Goal: Task Accomplishment & Management: Manage account settings

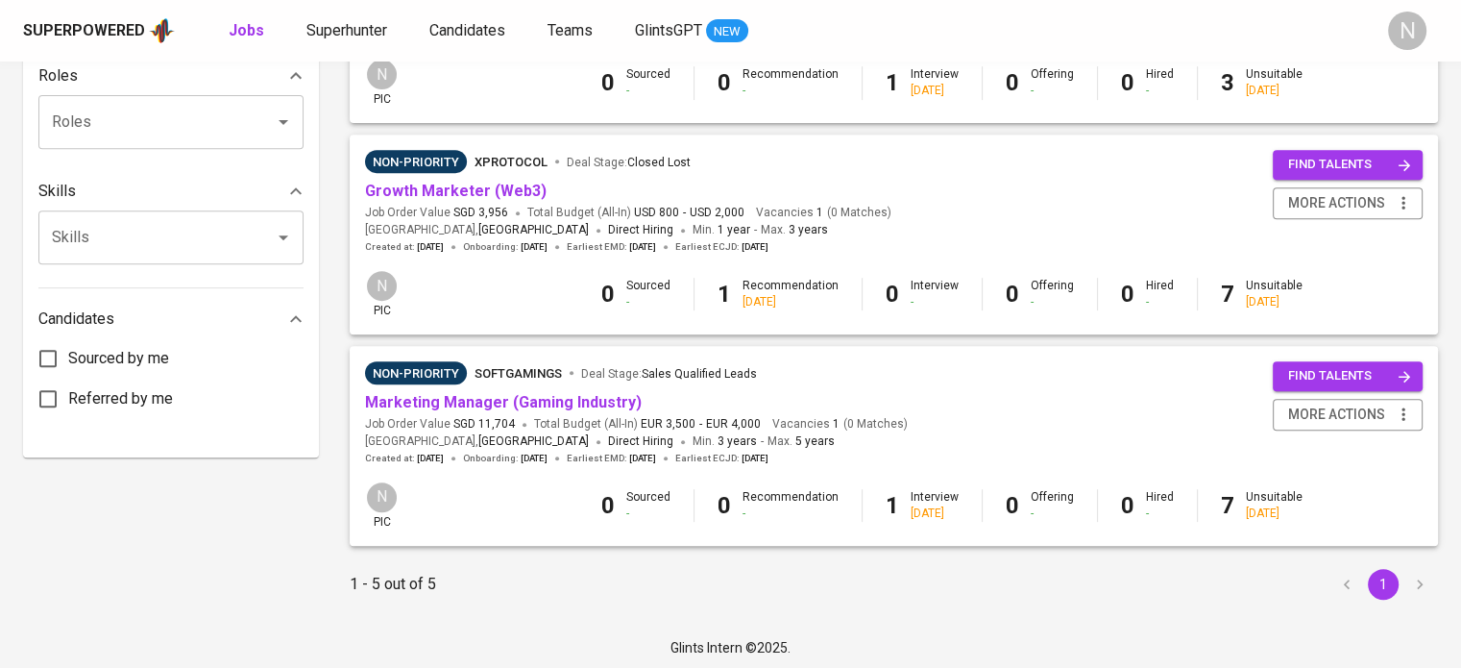
scroll to position [785, 0]
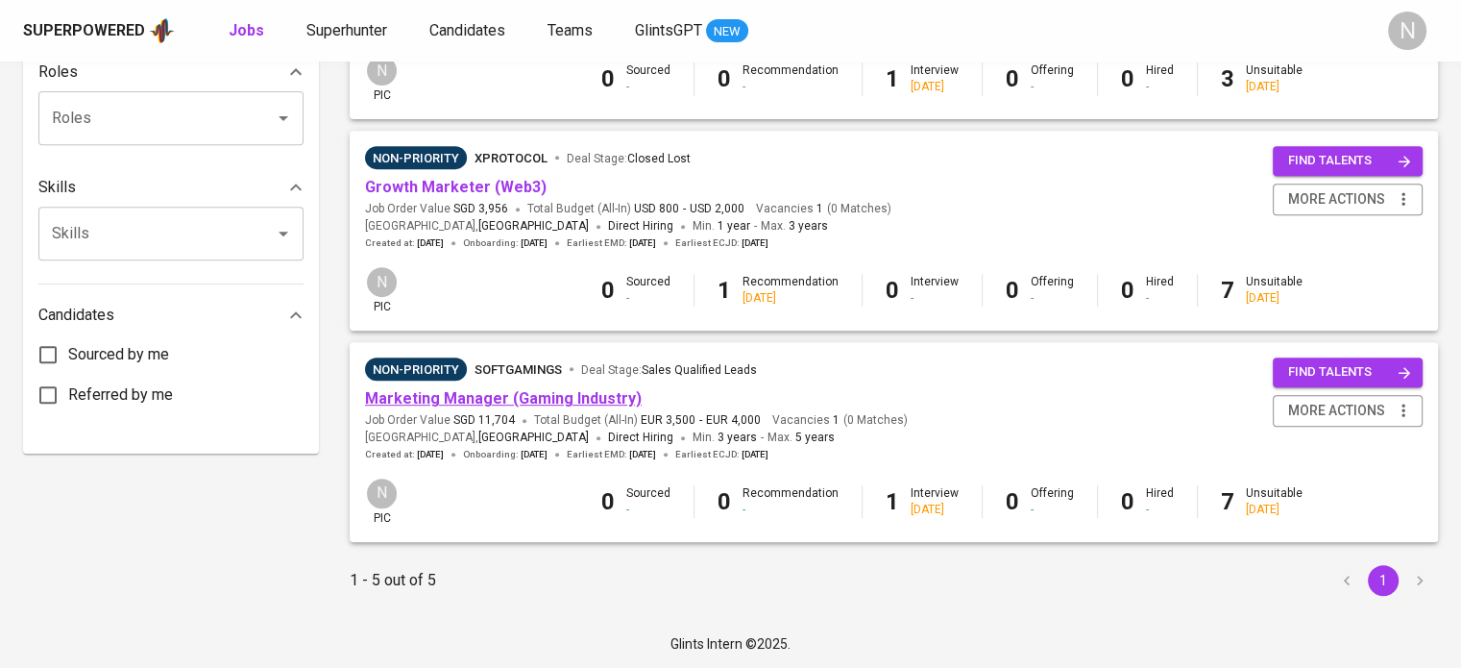
click at [481, 406] on link "Marketing Manager (Gaming Industry)" at bounding box center [503, 398] width 277 height 18
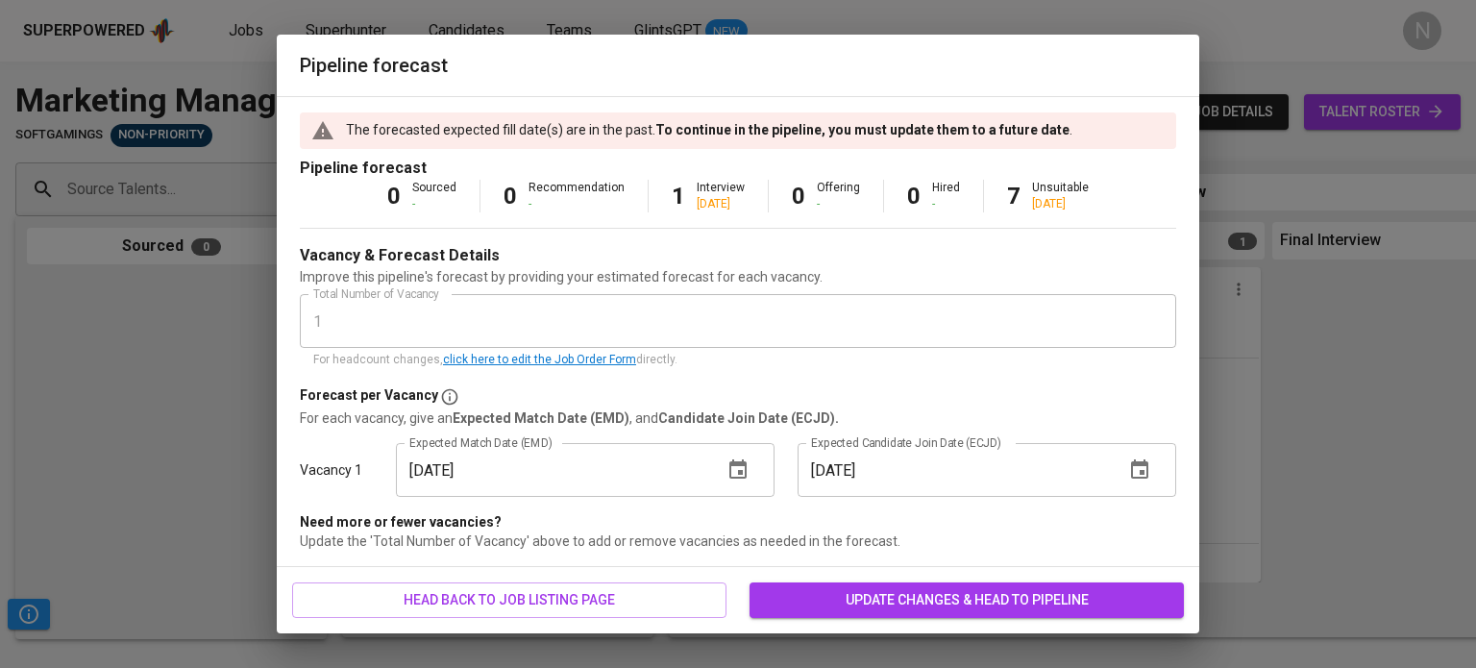
click at [748, 469] on icon "button" at bounding box center [737, 469] width 23 height 23
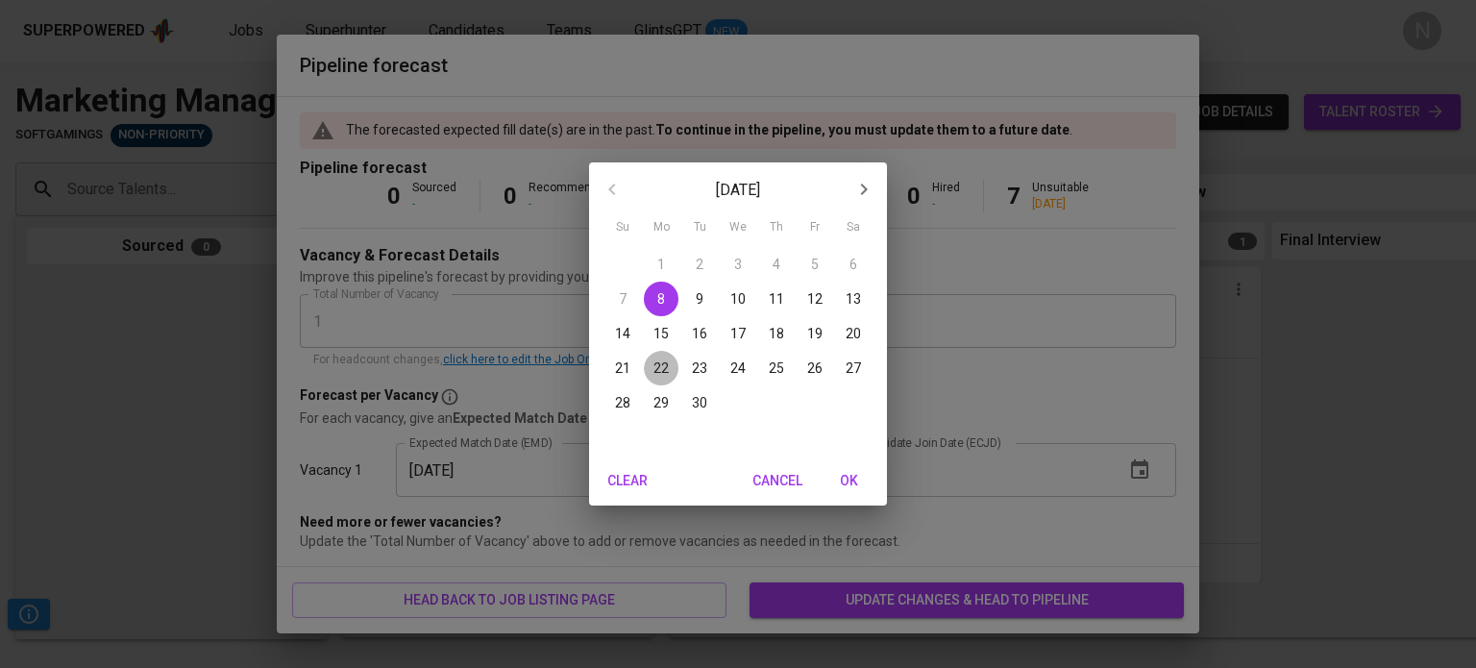
click at [664, 375] on p "22" at bounding box center [660, 367] width 15 height 19
type input "[DATE]"
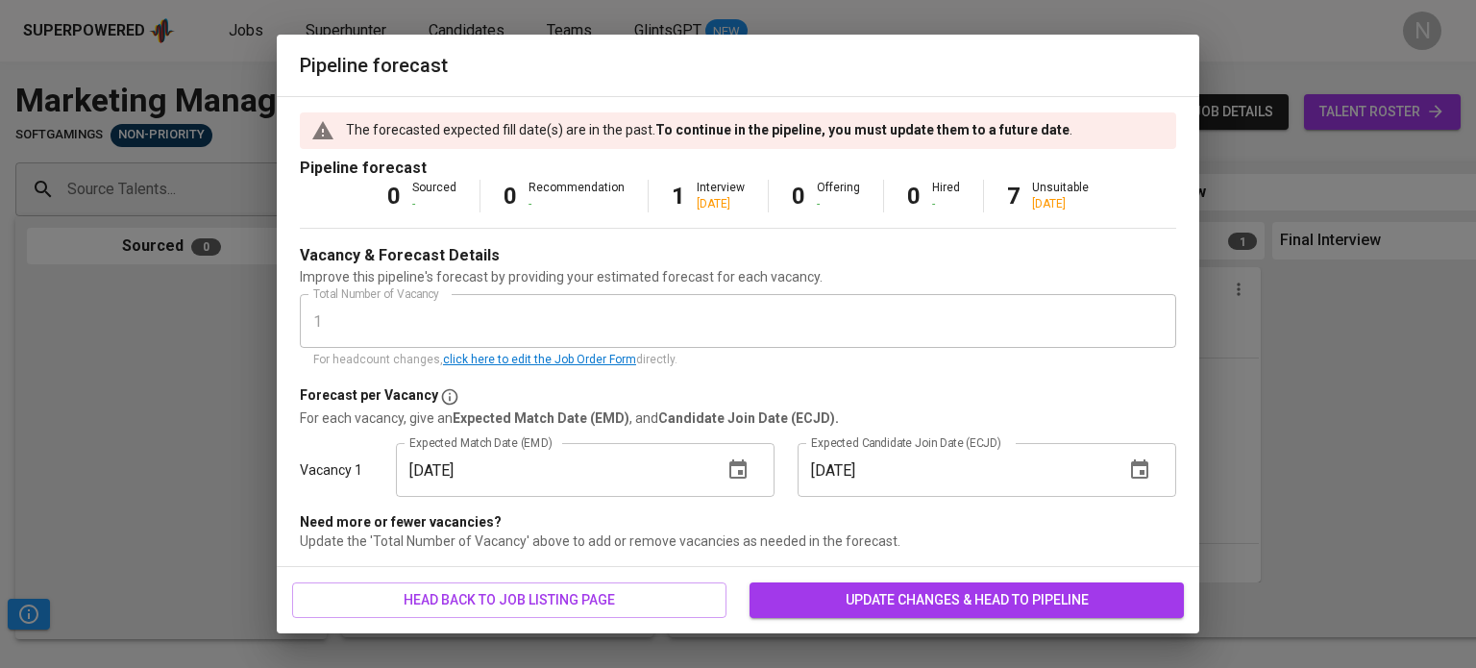
click at [1013, 621] on div "head back to job listing page update changes & head to pipeline" at bounding box center [738, 600] width 922 height 66
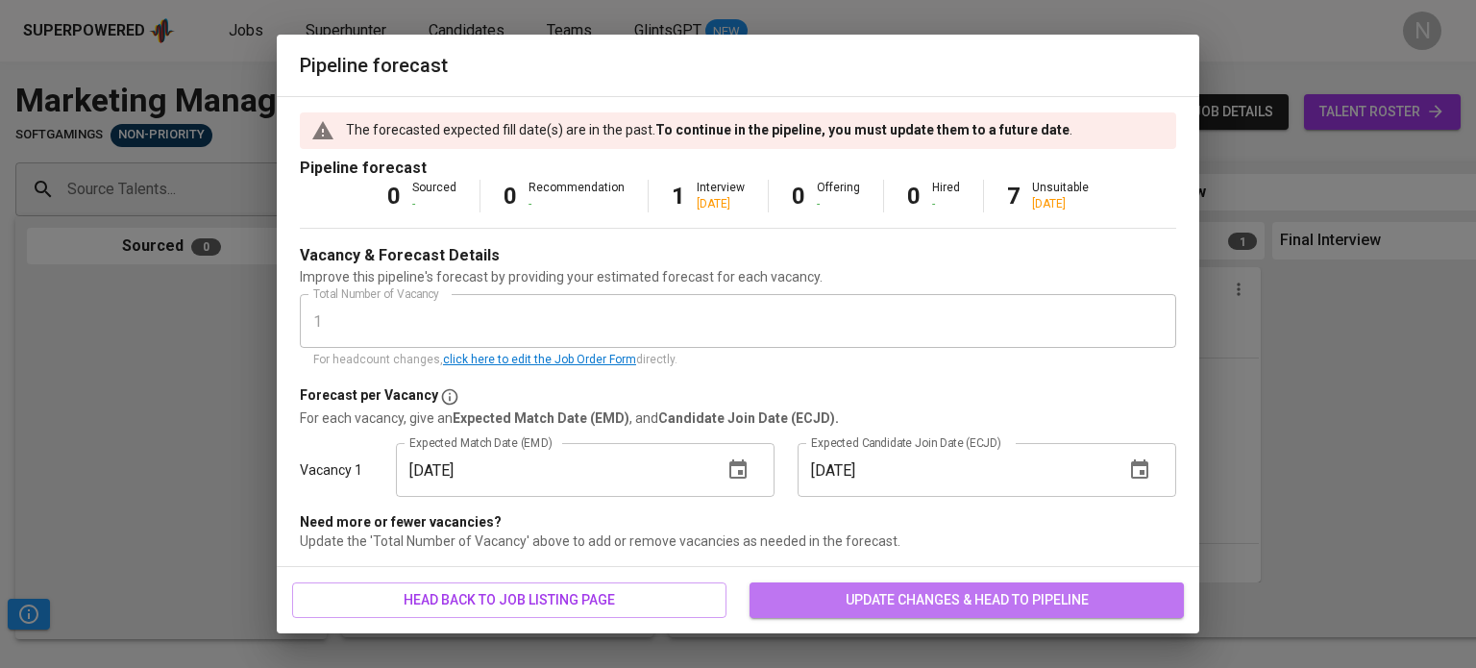
click at [1024, 595] on span "update changes & head to pipeline" at bounding box center [966, 600] width 403 height 24
